Goal: Task Accomplishment & Management: Manage account settings

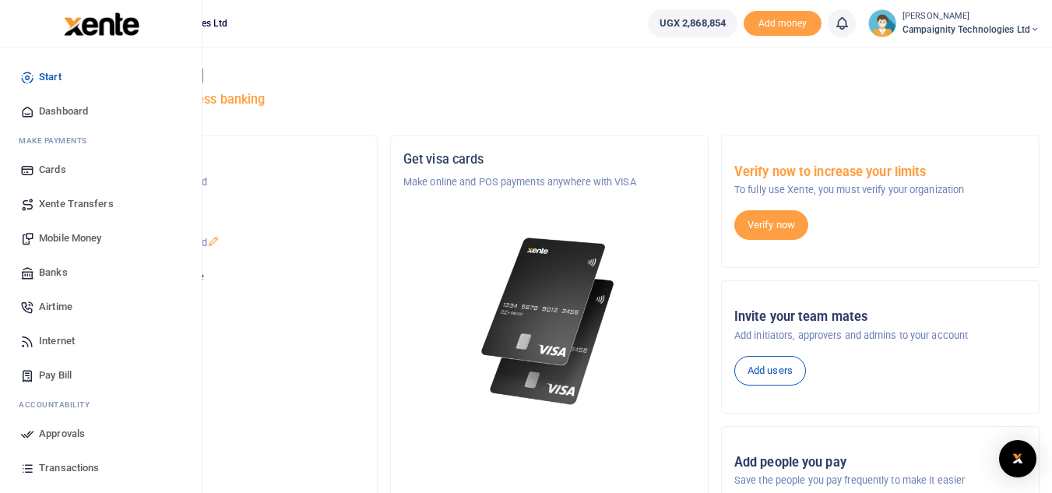
click at [81, 234] on span "Mobile Money" at bounding box center [70, 239] width 62 height 16
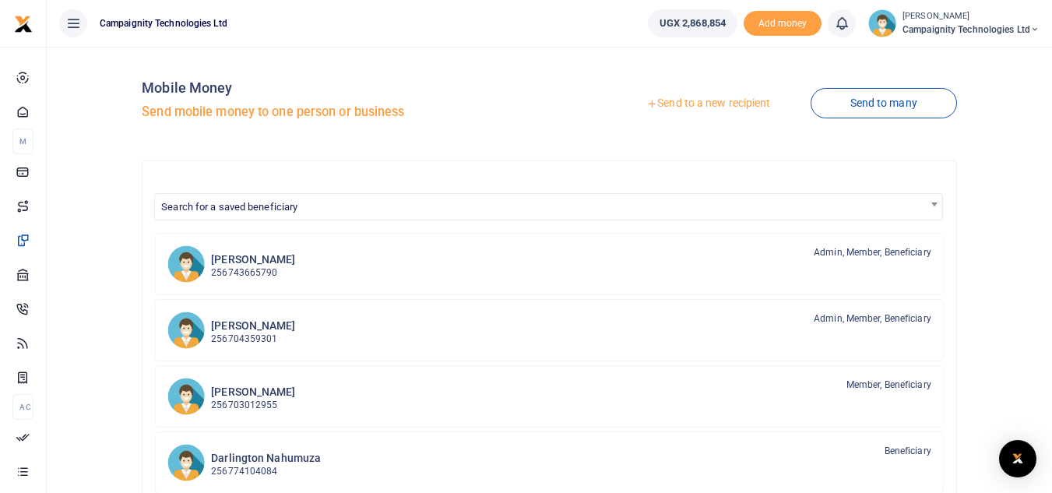
click at [747, 97] on link "Send to a new recipient" at bounding box center [708, 104] width 203 height 28
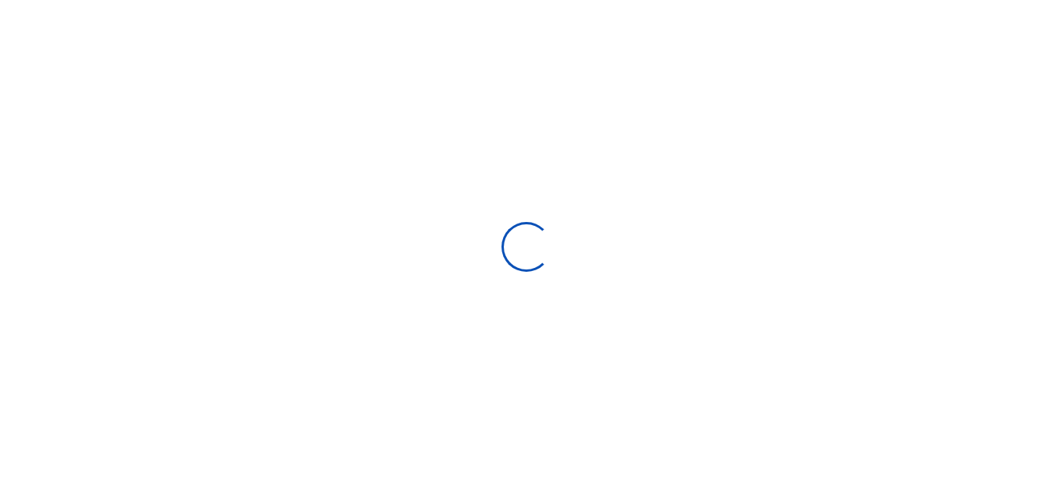
select select
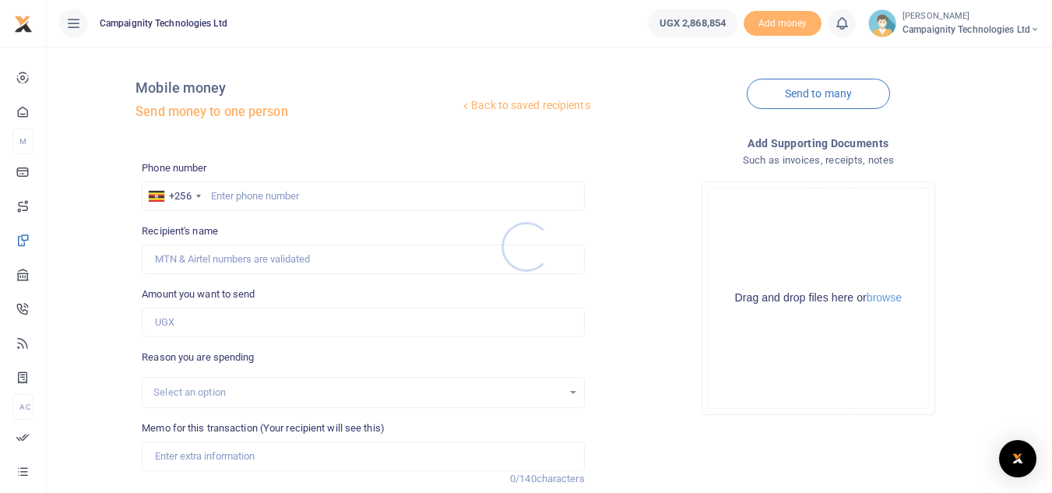
click at [301, 200] on div at bounding box center [526, 246] width 1052 height 493
click at [290, 189] on input "text" at bounding box center [363, 197] width 442 height 30
type input "3"
type input "0703102955"
click at [210, 325] on input "Amount you want to send" at bounding box center [363, 323] width 442 height 30
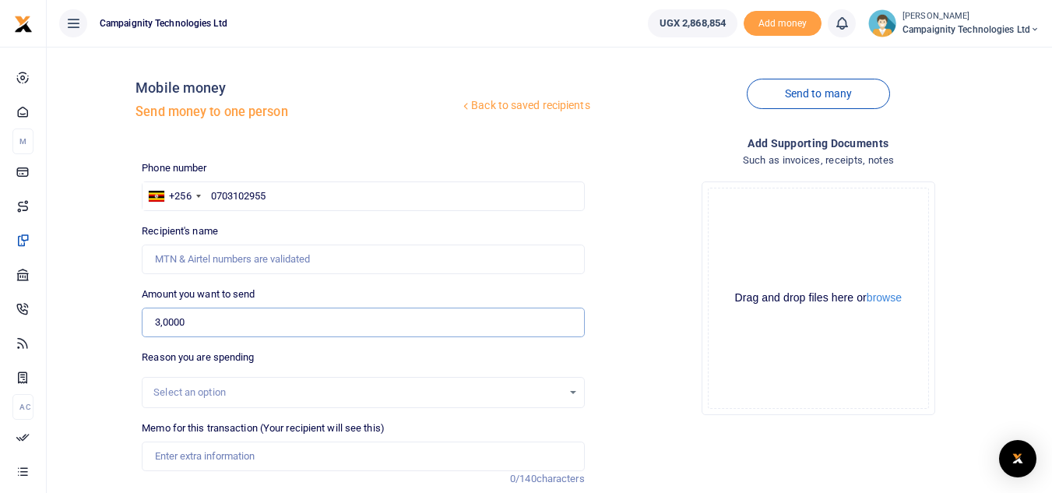
type input "30,000"
type input "John Arinaitwe"
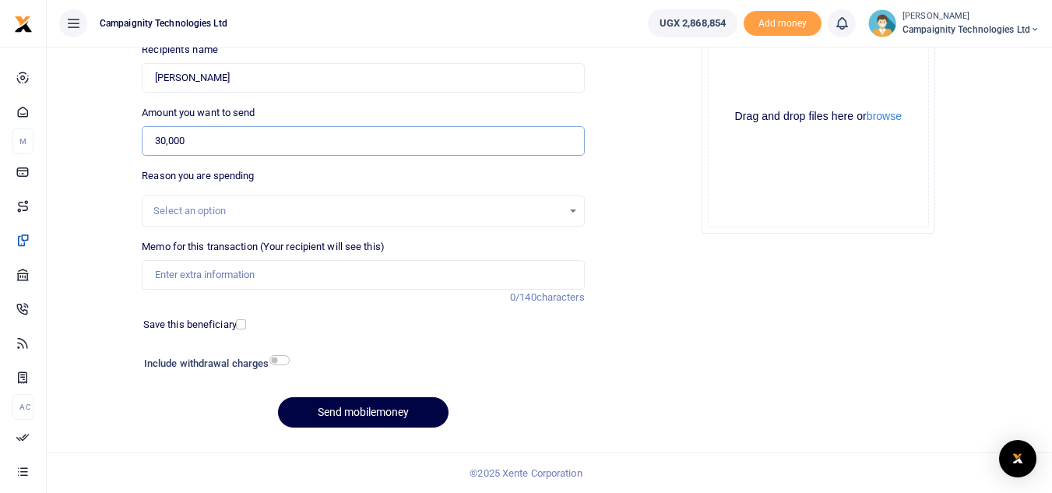
type input "30,000"
click at [375, 287] on input "Memo for this transaction (Your recipient will see this)" at bounding box center [363, 275] width 442 height 30
type input "Sheila Monthly Lyca Data"
click at [386, 403] on button "Send mobilemoney" at bounding box center [363, 412] width 171 height 30
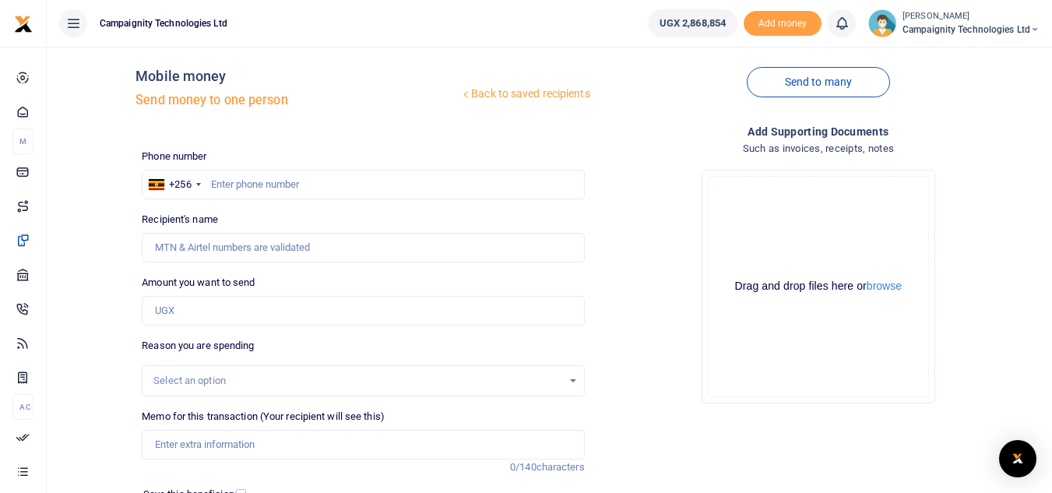
scroll to position [1, 0]
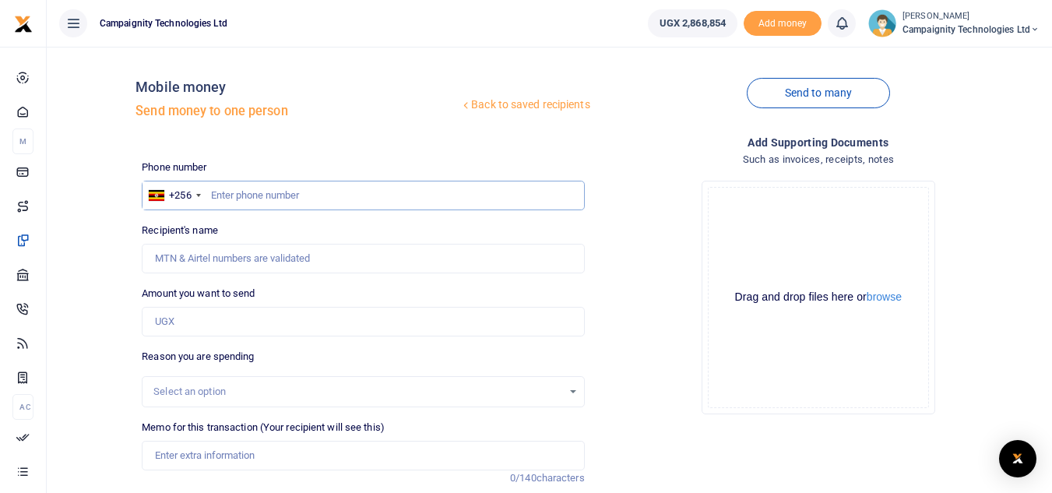
click at [297, 193] on input "text" at bounding box center [363, 196] width 442 height 30
type input "0703012955"
click at [230, 315] on input "Amount you want to send" at bounding box center [363, 322] width 442 height 30
type input "[PERSON_NAME]"
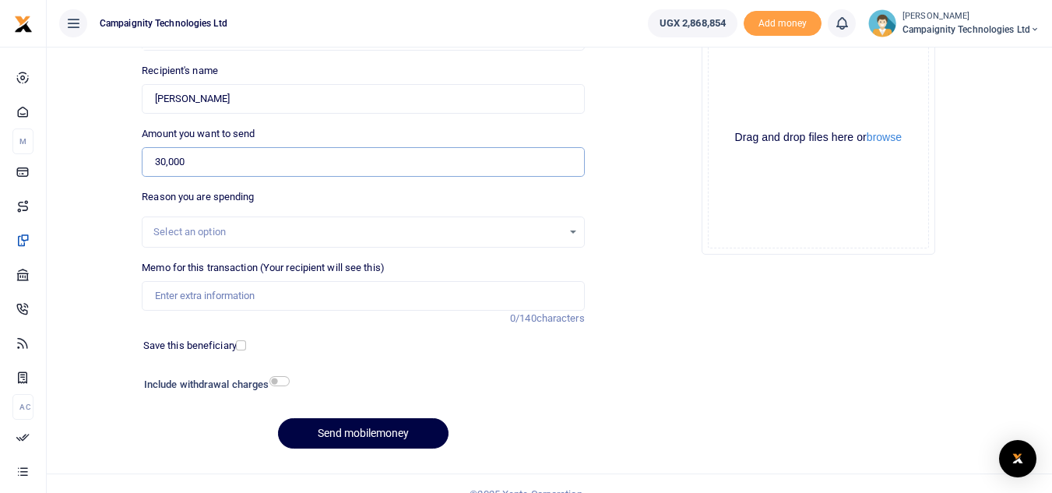
scroll to position [182, 0]
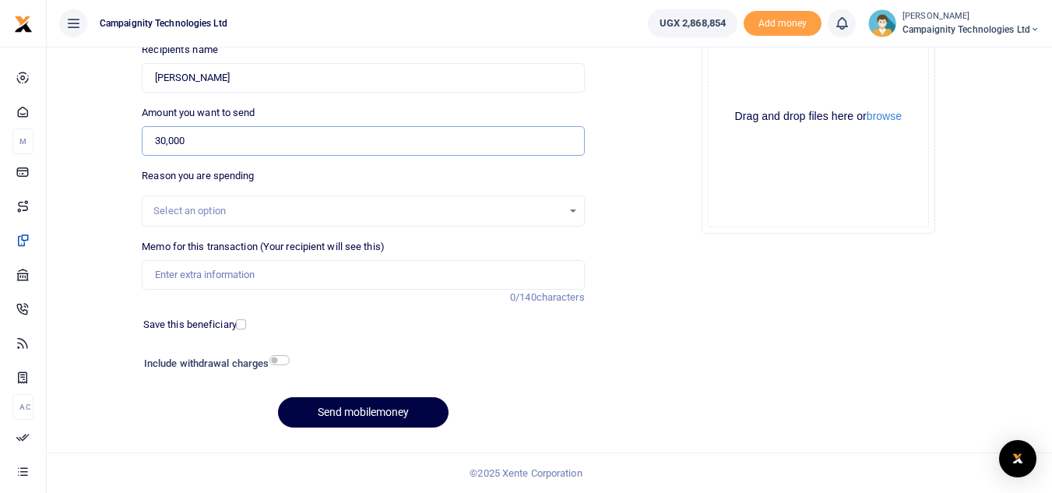
type input "30,000"
click at [412, 286] on input "Memo for this transaction (Your recipient will see this)" at bounding box center [363, 275] width 442 height 30
type input "[PERSON_NAME] Monthly Lyca Data"
click at [384, 405] on button "Send mobilemoney" at bounding box center [363, 412] width 171 height 30
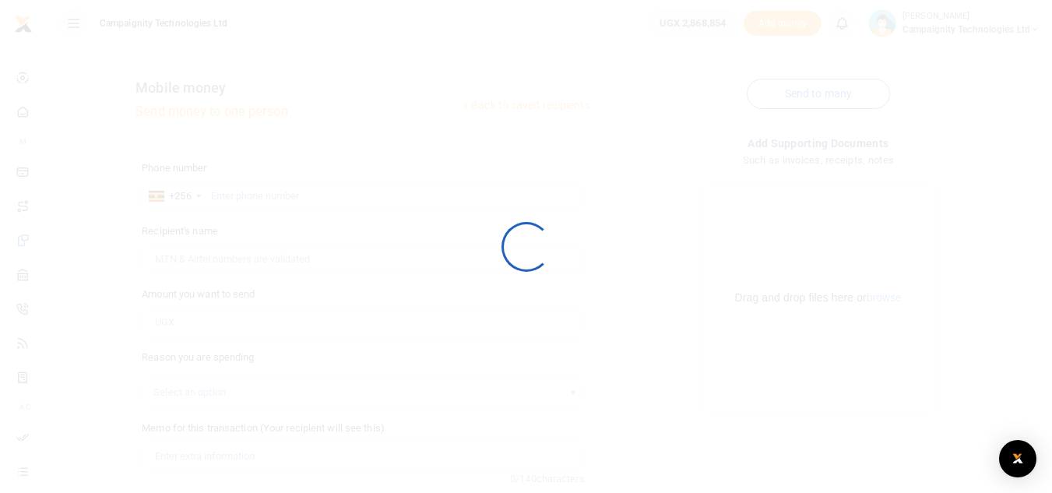
scroll to position [182, 0]
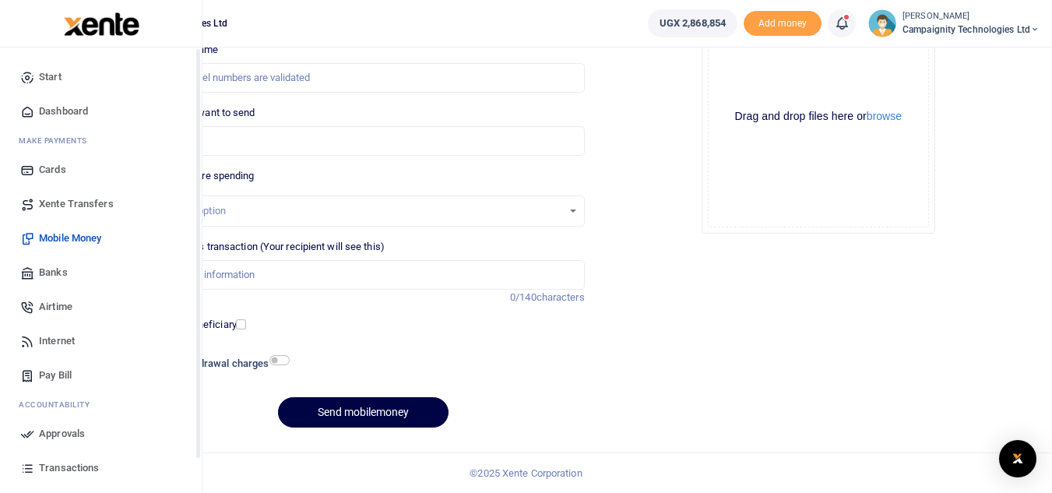
click at [41, 438] on span "Approvals" at bounding box center [62, 434] width 46 height 16
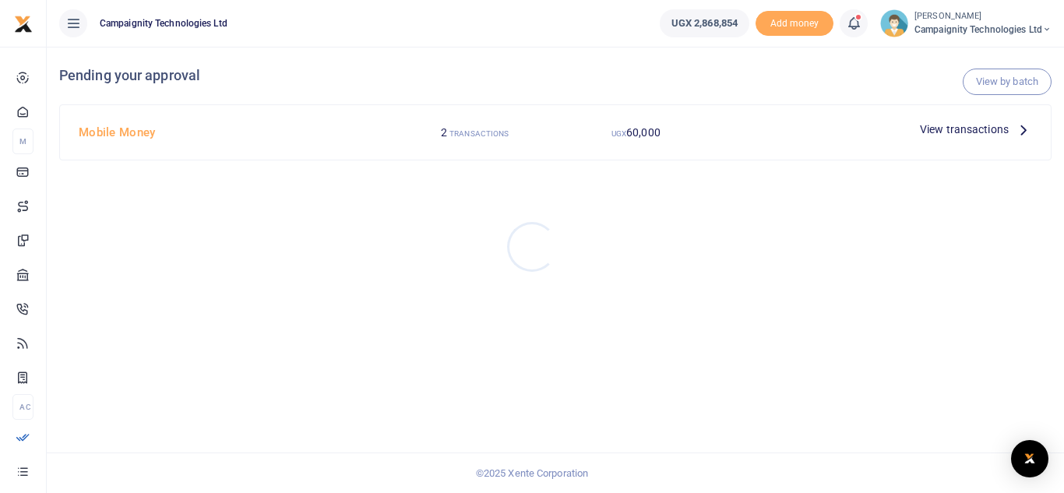
click at [973, 131] on div at bounding box center [532, 246] width 1064 height 493
click at [968, 128] on span "View transactions" at bounding box center [964, 129] width 89 height 17
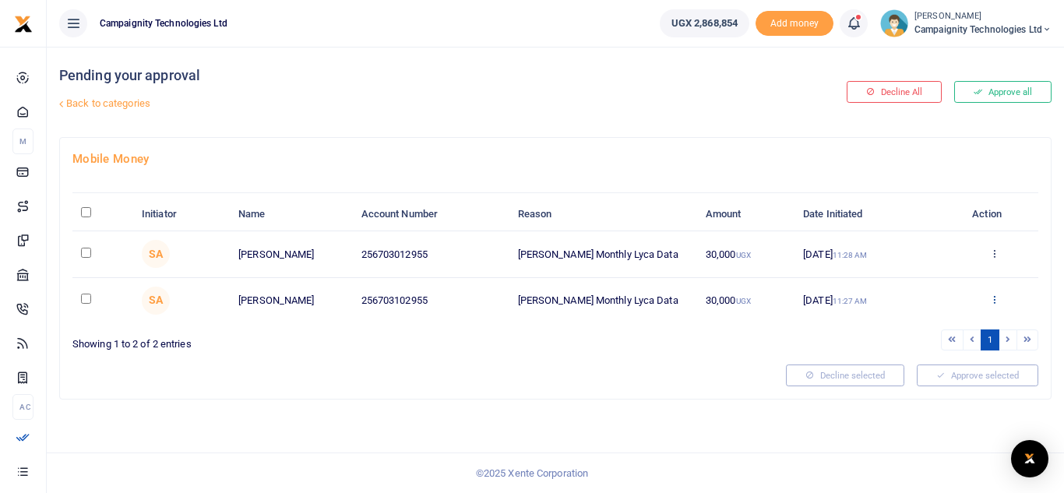
click at [995, 300] on icon at bounding box center [994, 299] width 10 height 11
click at [931, 359] on link "Decline" at bounding box center [937, 361] width 123 height 22
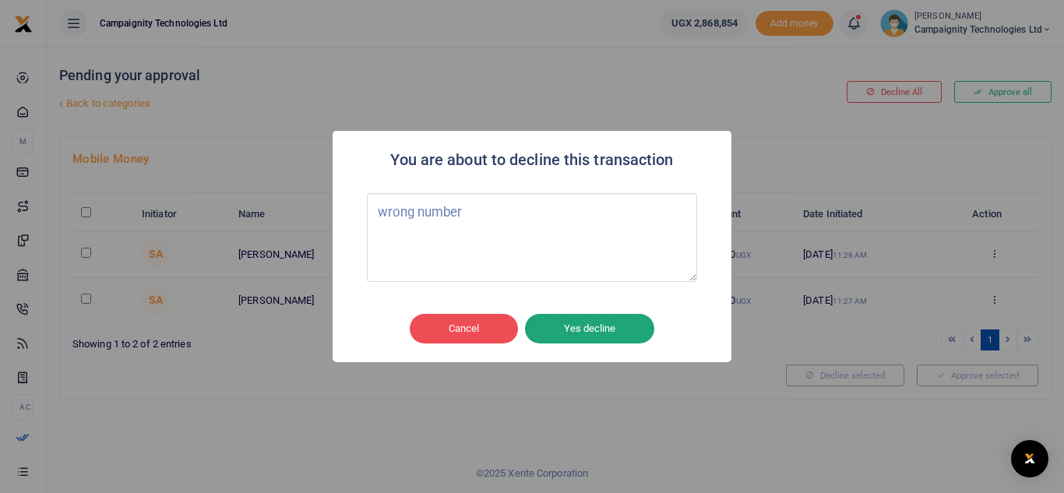
type textarea "wrong number"
click at [580, 330] on button "Yes decline" at bounding box center [589, 329] width 129 height 30
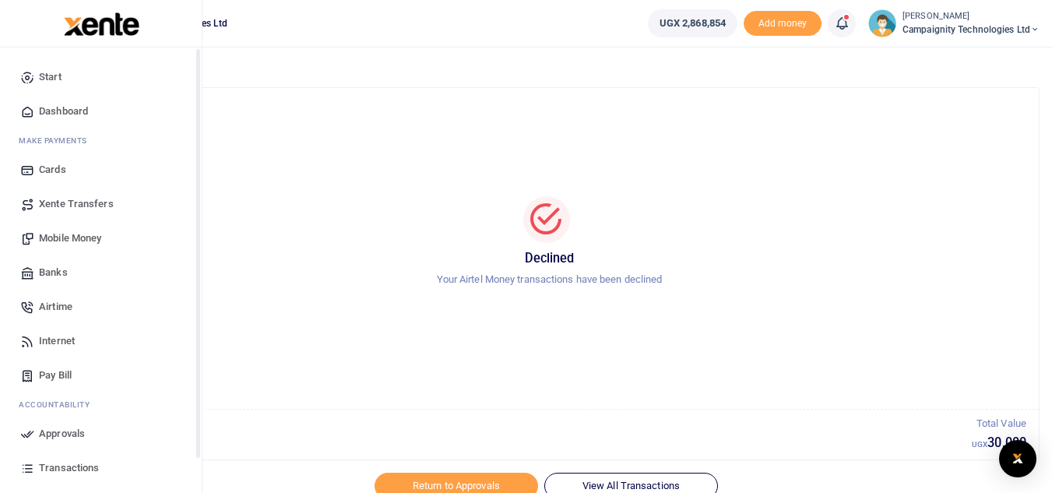
click at [55, 432] on span "Approvals" at bounding box center [62, 434] width 46 height 16
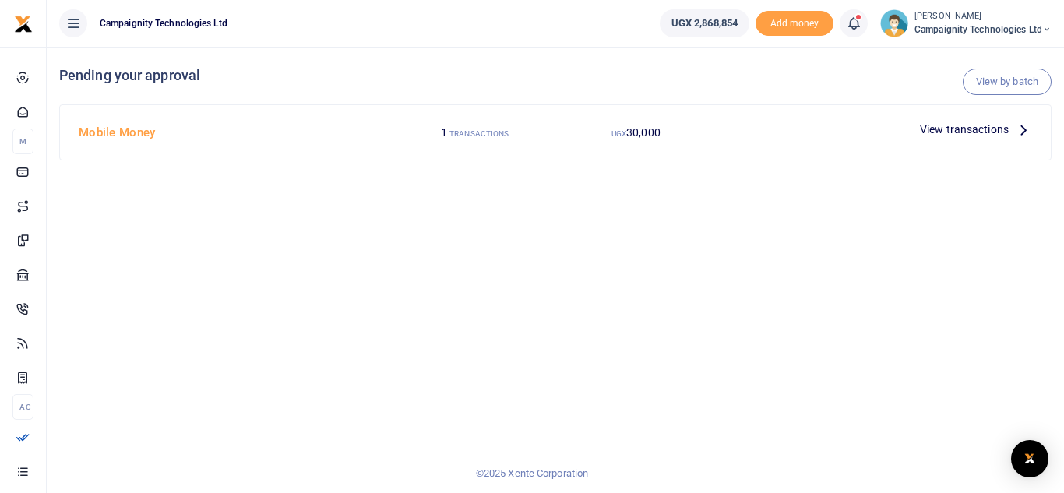
click at [986, 133] on span "View transactions" at bounding box center [964, 129] width 89 height 17
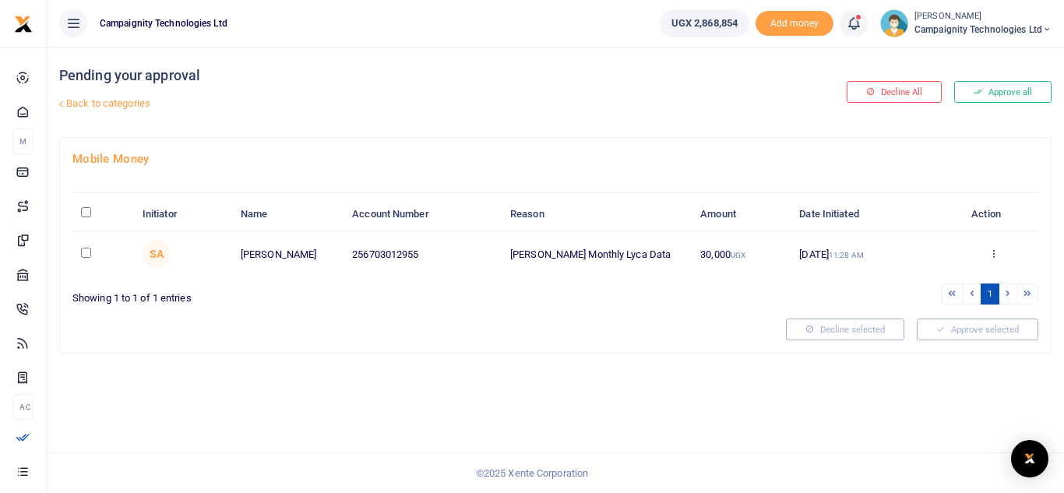
click at [1005, 91] on button "Approve all" at bounding box center [1002, 92] width 97 height 22
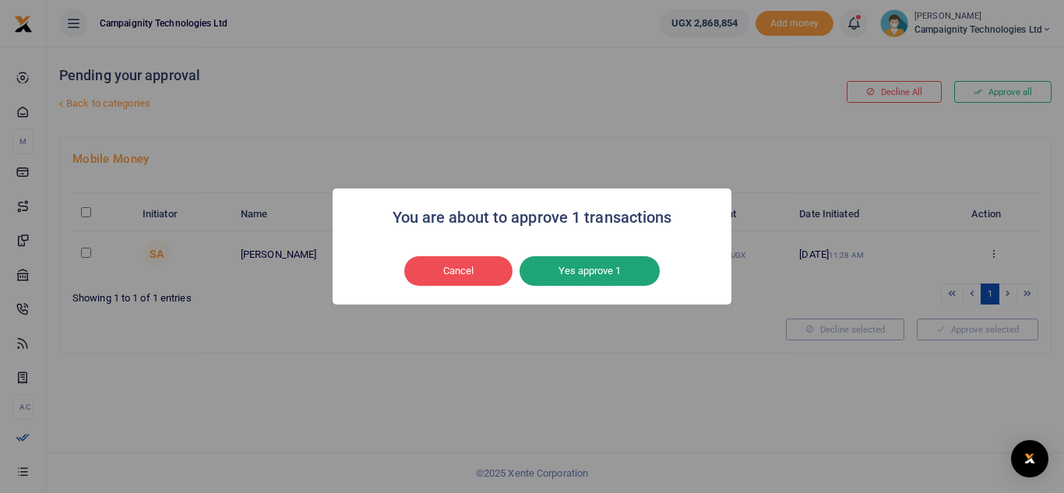
click at [605, 269] on button "Yes approve 1" at bounding box center [590, 271] width 140 height 30
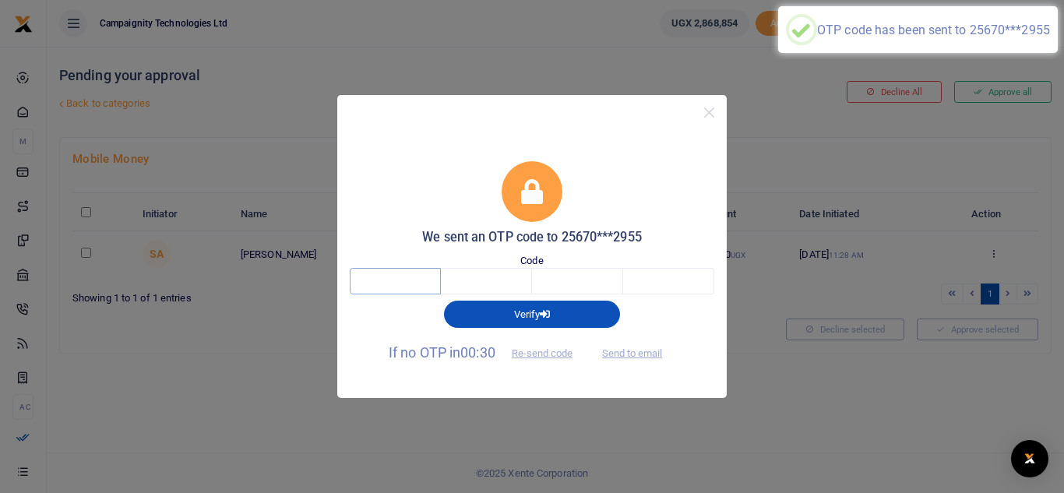
click at [403, 288] on input "text" at bounding box center [395, 281] width 91 height 26
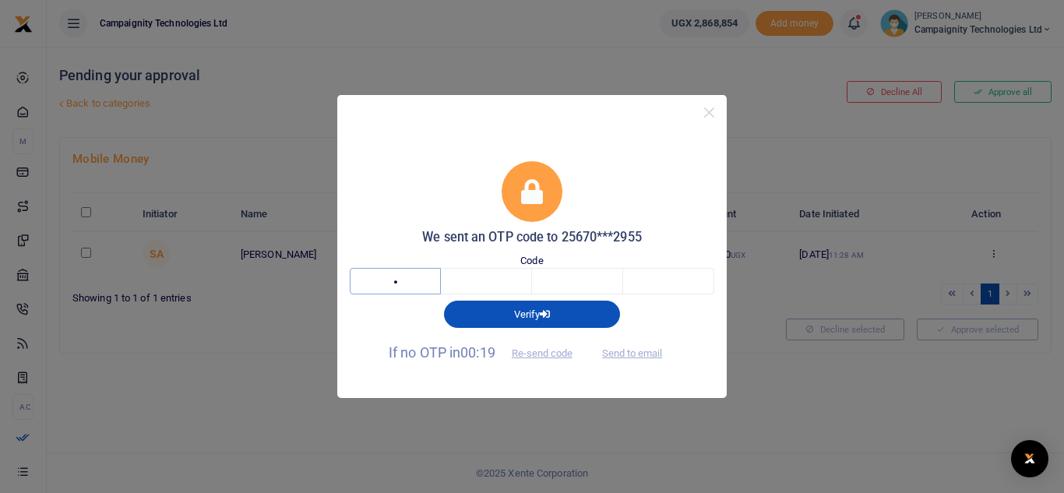
type input "8"
type input "0"
type input "3"
type input "5"
